Goal: Transaction & Acquisition: Purchase product/service

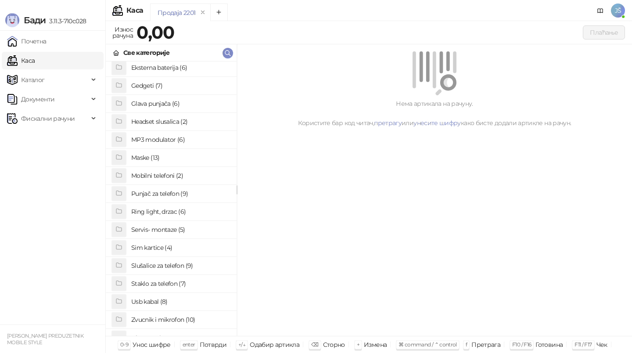
scroll to position [68, 0]
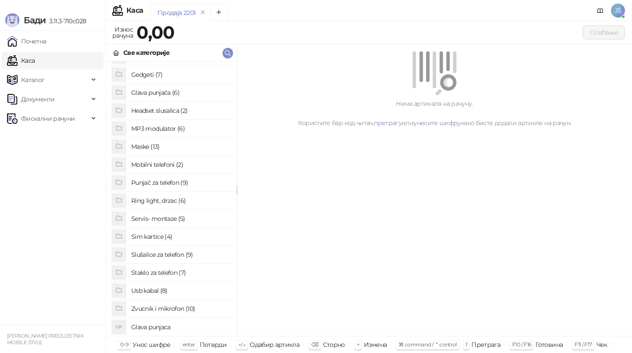
click at [165, 272] on h4 "Staklo za telefon (7)" at bounding box center [180, 273] width 98 height 14
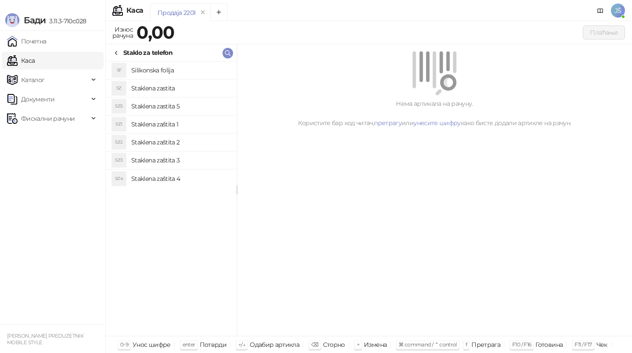
click at [192, 141] on h4 "Staklena zaštita 2" at bounding box center [180, 142] width 98 height 14
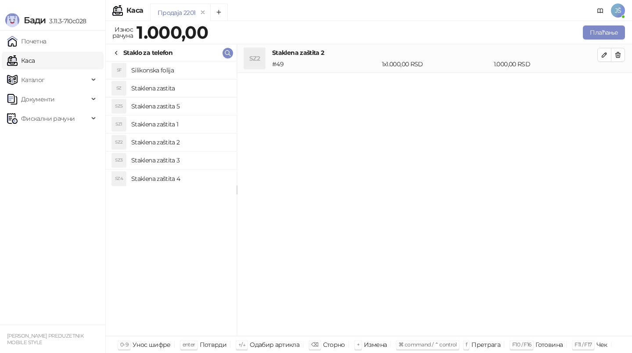
click at [189, 125] on h4 "Staklena zaštita 1" at bounding box center [180, 124] width 98 height 14
click at [195, 161] on h4 "Staklena zaštita 3" at bounding box center [180, 160] width 98 height 14
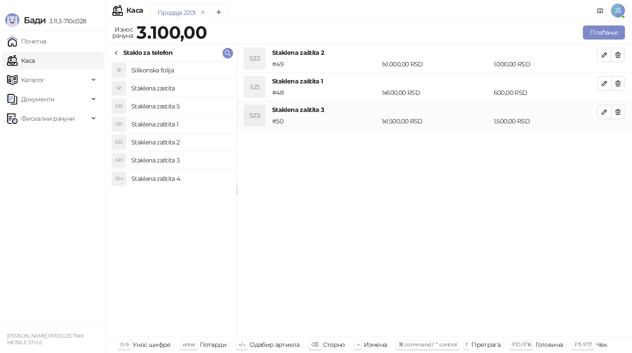
click at [198, 174] on h4 "Staklena zaštita 4" at bounding box center [180, 179] width 98 height 14
click at [212, 72] on h4 "Silikonska folija" at bounding box center [180, 70] width 98 height 14
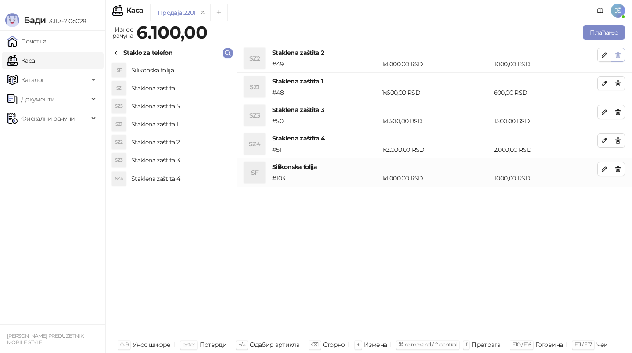
click at [620, 57] on icon "button" at bounding box center [618, 54] width 5 height 5
click at [620, 81] on icon "button" at bounding box center [618, 83] width 5 height 5
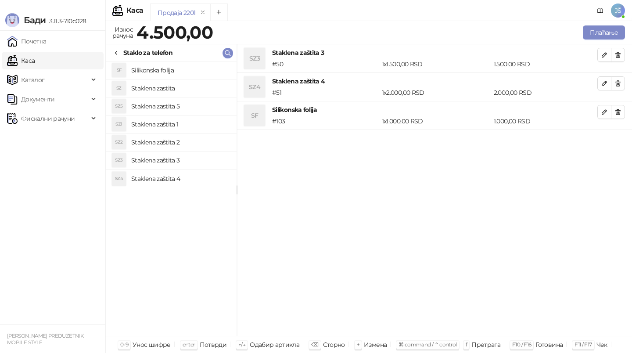
click at [620, 57] on icon "button" at bounding box center [618, 54] width 5 height 5
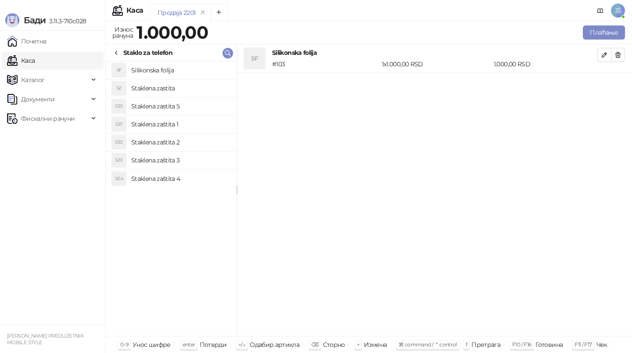
click at [620, 57] on icon "button" at bounding box center [618, 54] width 5 height 5
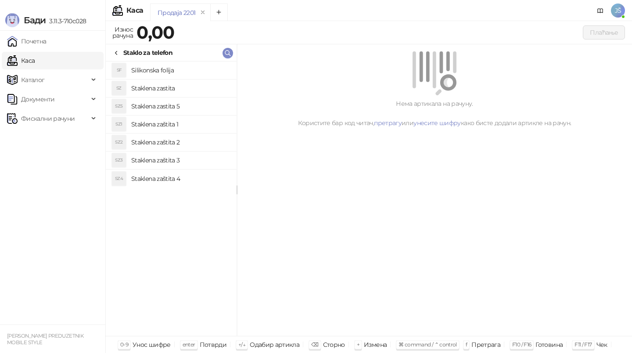
click at [208, 125] on h4 "Staklena zaštita 1" at bounding box center [180, 124] width 98 height 14
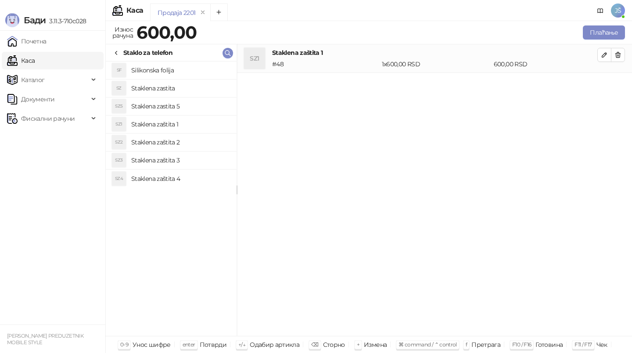
click at [210, 141] on h4 "Staklena zaštita 2" at bounding box center [180, 142] width 98 height 14
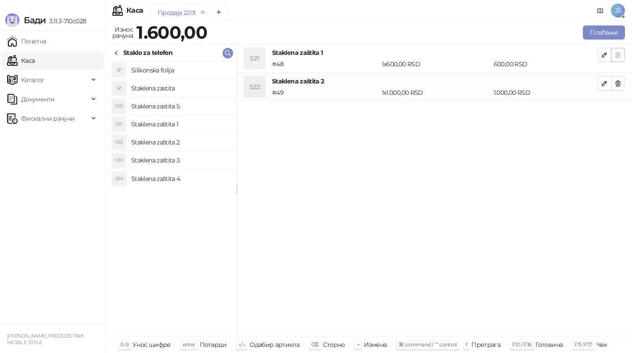
click at [615, 58] on icon "button" at bounding box center [618, 54] width 7 height 7
click at [606, 56] on icon "button" at bounding box center [604, 54] width 7 height 7
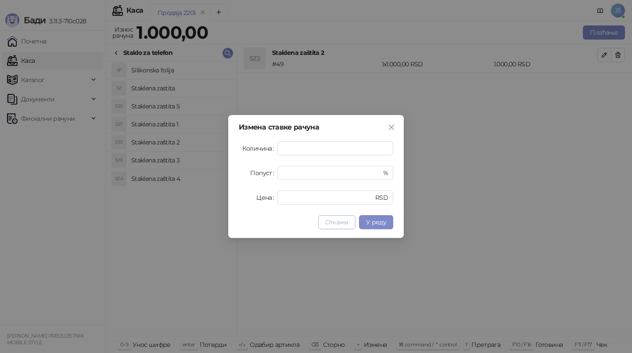
click at [342, 227] on button "Откажи" at bounding box center [336, 222] width 37 height 14
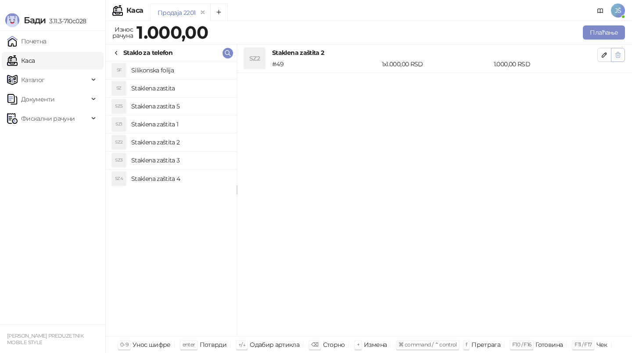
click at [617, 51] on icon "button" at bounding box center [618, 54] width 7 height 7
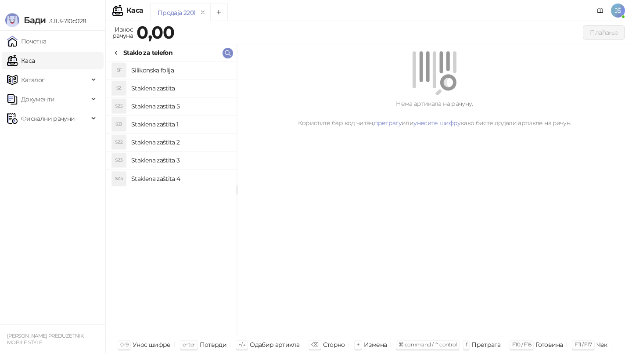
click at [208, 145] on h4 "Staklena zaštita 2" at bounding box center [180, 142] width 98 height 14
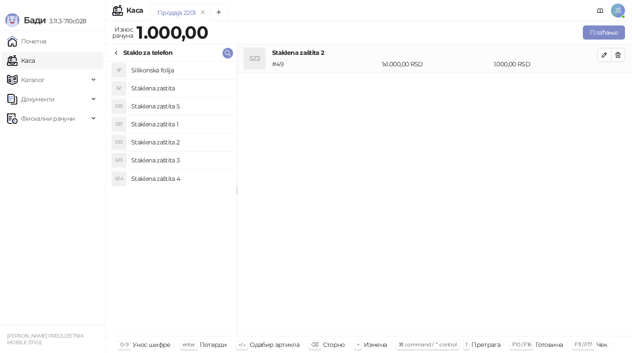
click at [207, 155] on h4 "Staklena zaštita 3" at bounding box center [180, 160] width 98 height 14
click at [202, 178] on h4 "Staklena zaštita 4" at bounding box center [180, 179] width 98 height 14
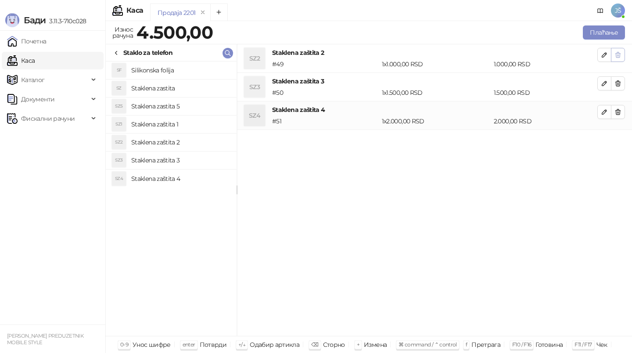
click at [624, 54] on button "button" at bounding box center [618, 55] width 14 height 14
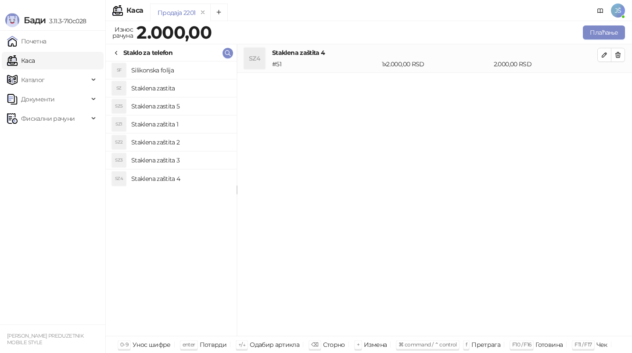
click at [624, 54] on button "button" at bounding box center [618, 55] width 14 height 14
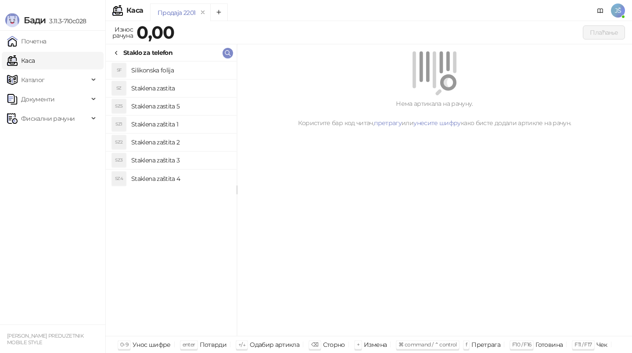
click at [200, 129] on h4 "Staklena zaštita 1" at bounding box center [180, 124] width 98 height 14
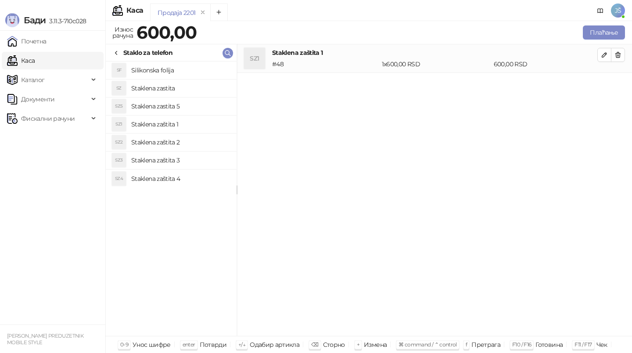
click at [202, 139] on h4 "Staklena zaštita 2" at bounding box center [180, 142] width 98 height 14
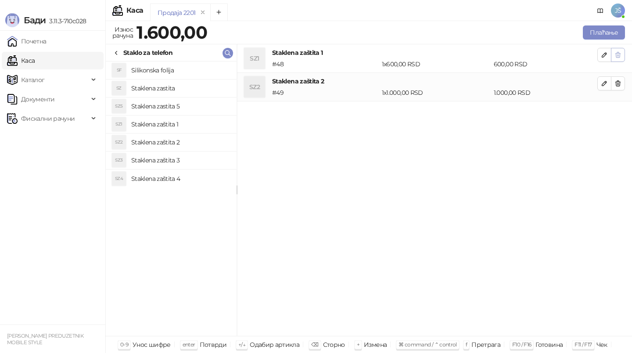
click at [612, 54] on button "button" at bounding box center [618, 55] width 14 height 14
click at [602, 57] on icon "button" at bounding box center [604, 55] width 4 height 4
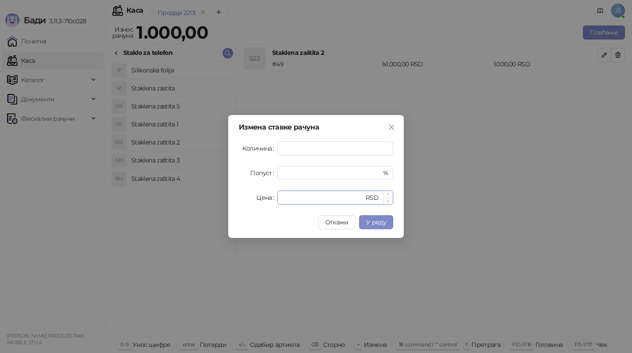
click at [321, 197] on input "****" at bounding box center [323, 197] width 81 height 13
type input "*"
type input "***"
click at [380, 225] on span "У реду" at bounding box center [376, 222] width 20 height 8
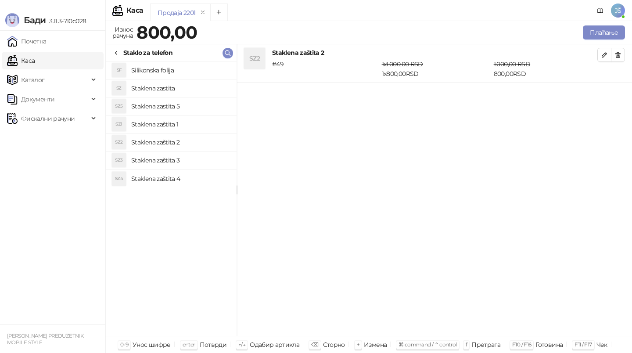
click at [189, 135] on h4 "Staklena zaštita 2" at bounding box center [180, 142] width 98 height 14
click at [595, 33] on button "Плаћање" at bounding box center [604, 32] width 42 height 14
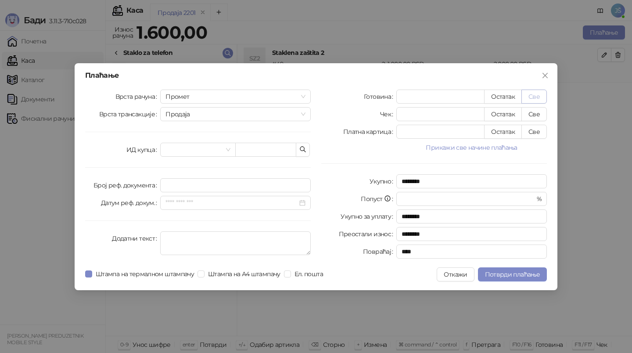
click at [529, 98] on button "Све" at bounding box center [534, 97] width 25 height 14
type input "****"
click at [503, 273] on span "Потврди плаћање" at bounding box center [512, 274] width 55 height 8
